Goal: Find specific page/section: Find specific page/section

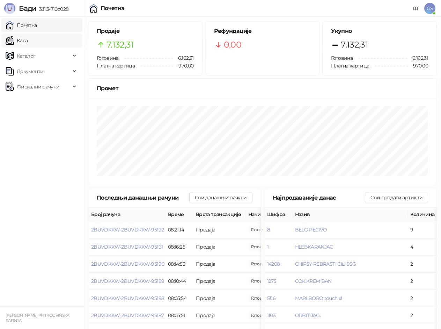
click at [28, 42] on link "Каса" at bounding box center [17, 41] width 22 height 14
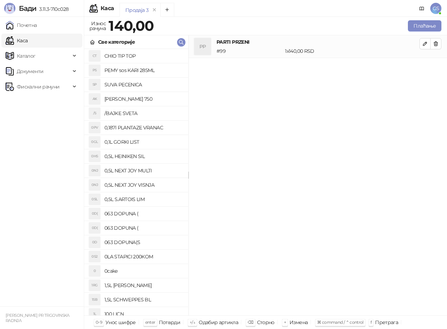
drag, startPoint x: 40, startPoint y: 20, endPoint x: 30, endPoint y: 107, distance: 87.5
click at [37, 20] on link "Почетна" at bounding box center [21, 25] width 31 height 14
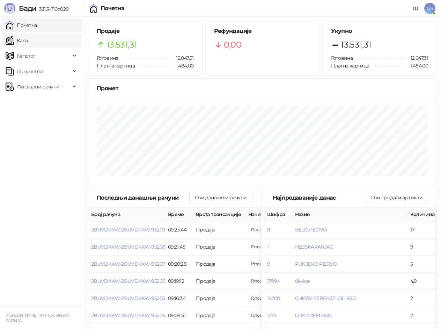
click at [28, 46] on link "Каса" at bounding box center [17, 41] width 22 height 14
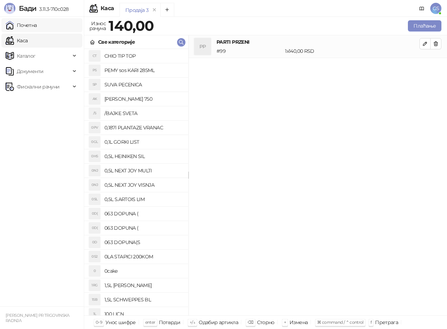
click at [37, 20] on link "Почетна" at bounding box center [21, 25] width 31 height 14
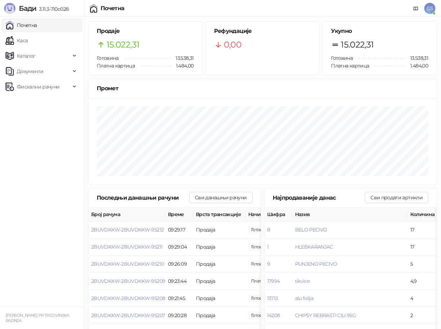
click at [76, 273] on ul "Почетна [PERSON_NAME] Документи Фискални рачуни" at bounding box center [42, 161] width 84 height 289
click at [28, 37] on link "Каса" at bounding box center [17, 41] width 22 height 14
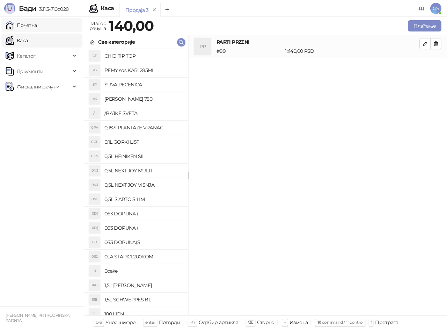
click at [37, 21] on link "Почетна" at bounding box center [21, 25] width 31 height 14
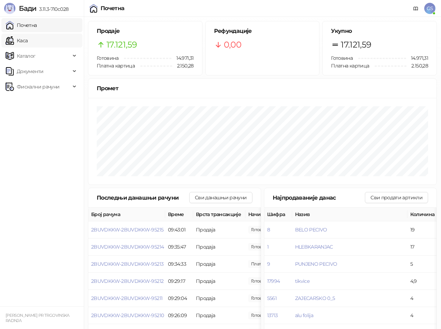
click at [28, 44] on link "Каса" at bounding box center [17, 41] width 22 height 14
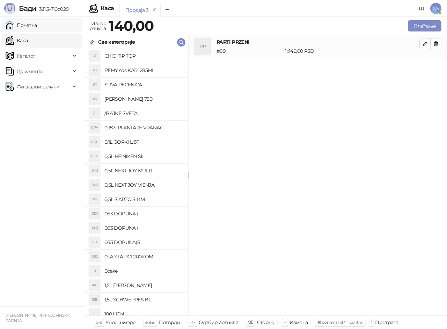
click at [37, 30] on link "Почетна" at bounding box center [21, 25] width 31 height 14
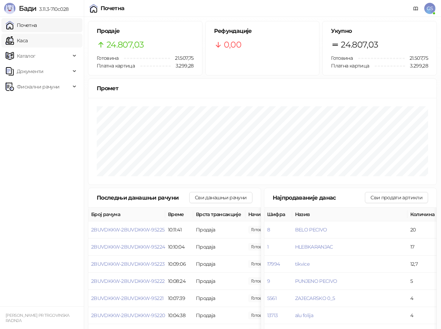
click at [28, 43] on link "Каса" at bounding box center [17, 41] width 22 height 14
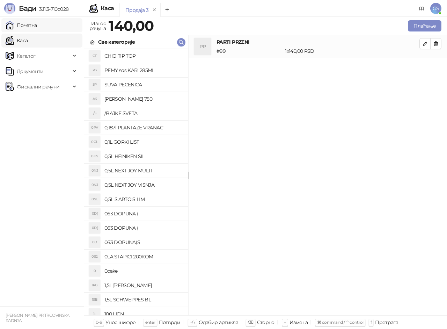
click at [37, 24] on link "Почетна" at bounding box center [21, 25] width 31 height 14
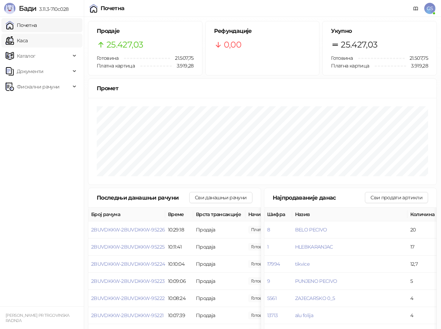
click at [28, 43] on link "Каса" at bounding box center [17, 41] width 22 height 14
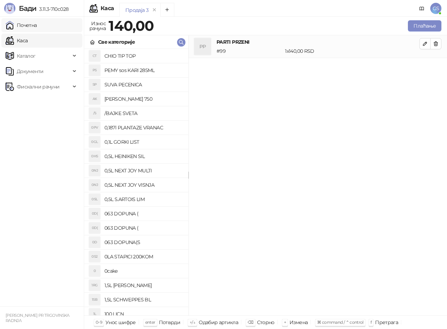
click at [36, 27] on link "Почетна" at bounding box center [21, 25] width 31 height 14
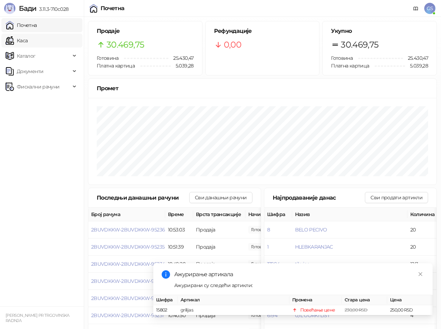
click at [28, 38] on link "Каса" at bounding box center [17, 41] width 22 height 14
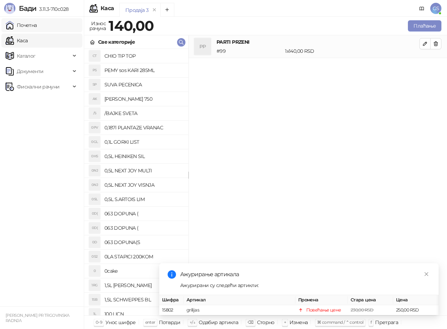
click at [37, 27] on link "Почетна" at bounding box center [21, 25] width 31 height 14
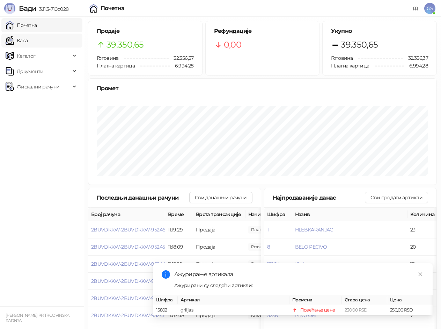
click at [28, 34] on link "Каса" at bounding box center [17, 41] width 22 height 14
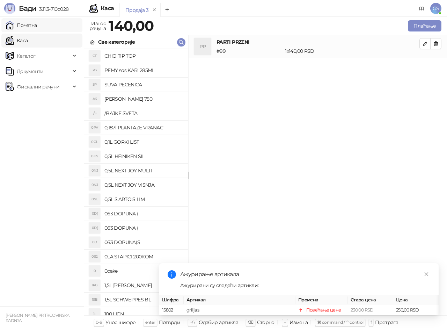
click at [37, 27] on link "Почетна" at bounding box center [21, 25] width 31 height 14
